Goal: Transaction & Acquisition: Purchase product/service

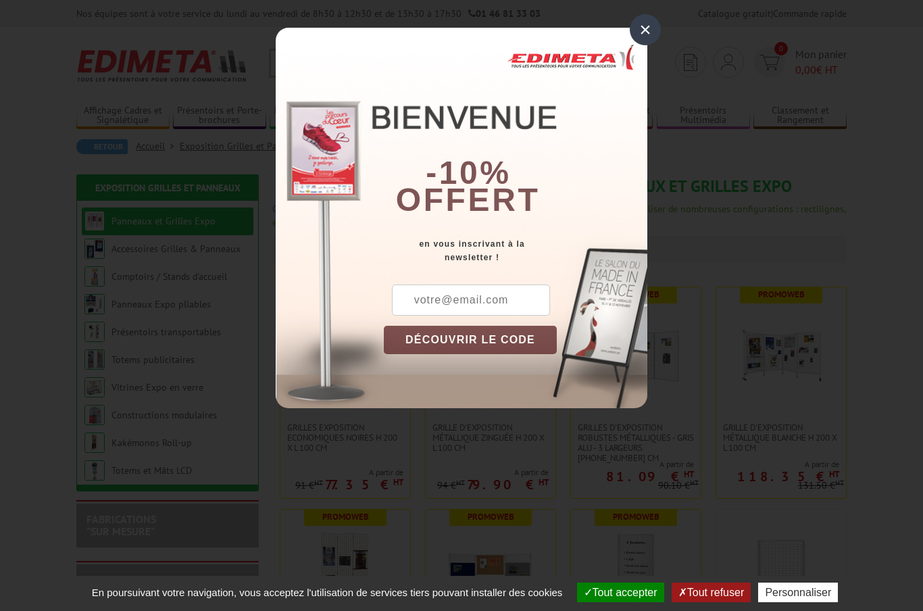
click at [643, 28] on div "×" at bounding box center [645, 29] width 31 height 31
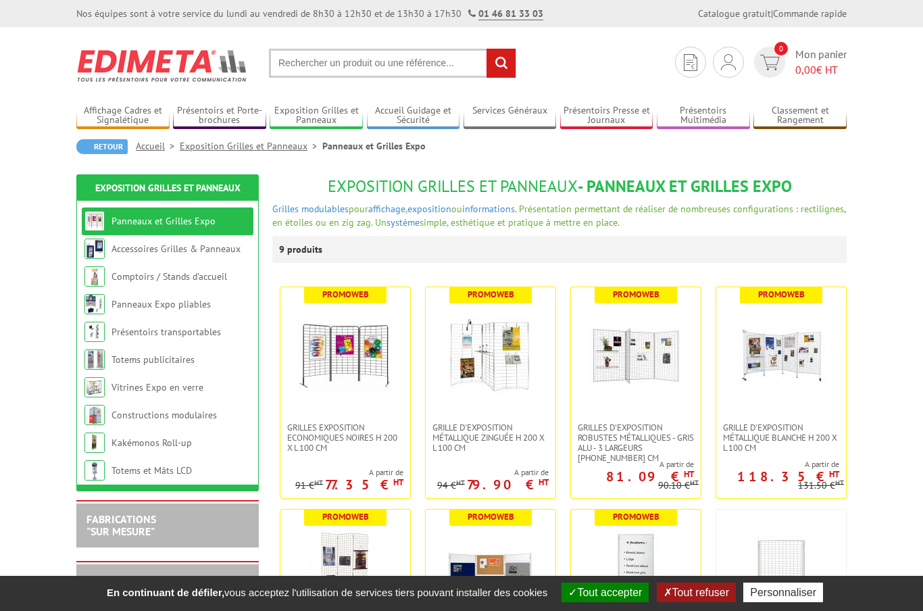
click at [136, 247] on link "Accessoires Grilles & Panneaux" at bounding box center [175, 249] width 129 height 12
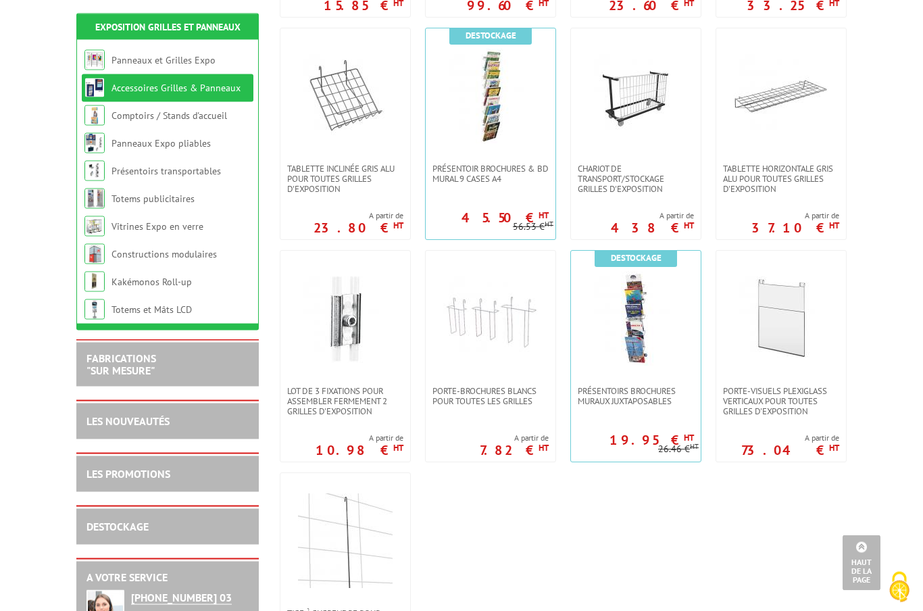
scroll to position [703, 0]
click at [349, 319] on img at bounding box center [345, 318] width 95 height 95
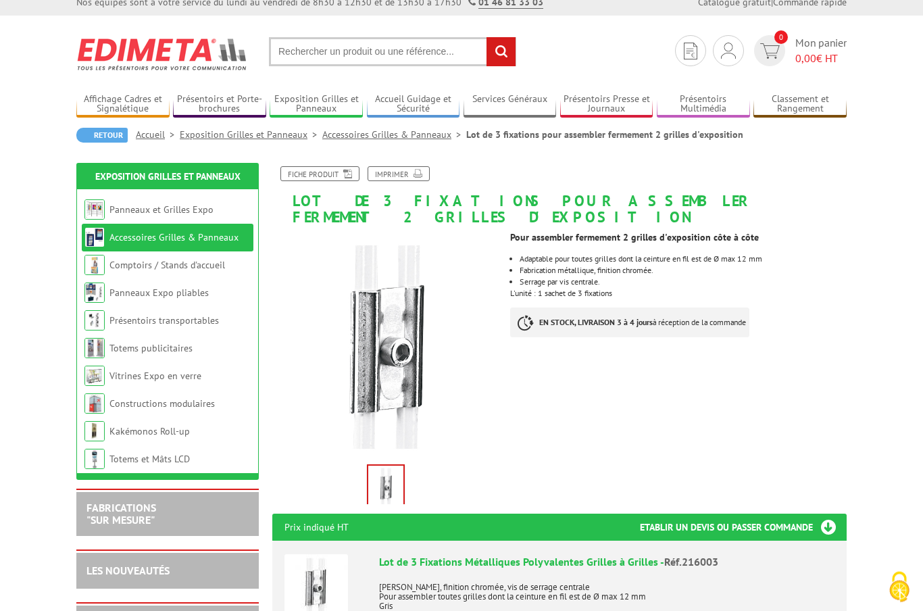
scroll to position [2, 0]
